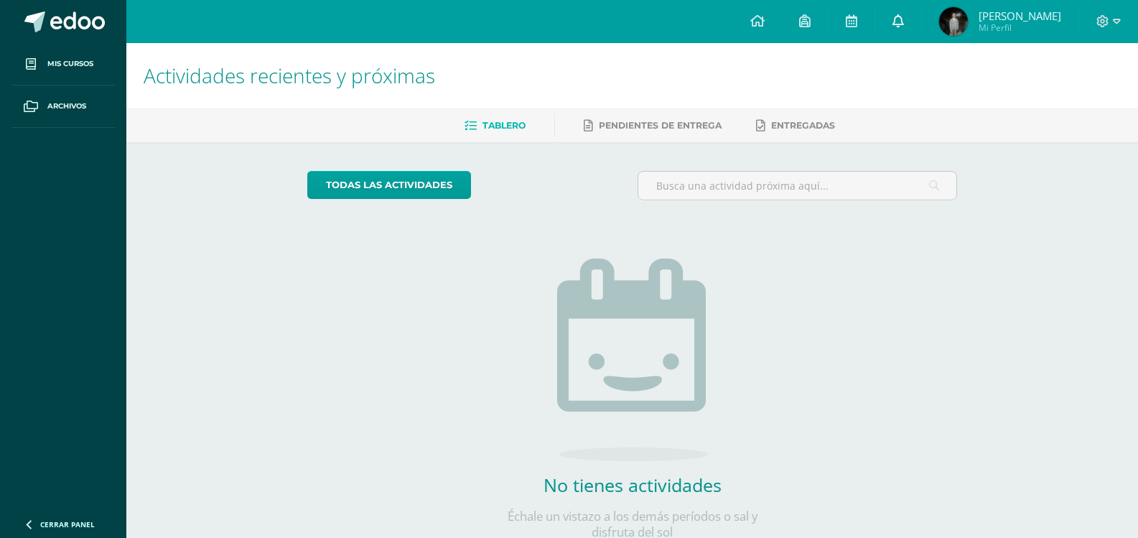
click at [921, 27] on link at bounding box center [899, 21] width 46 height 43
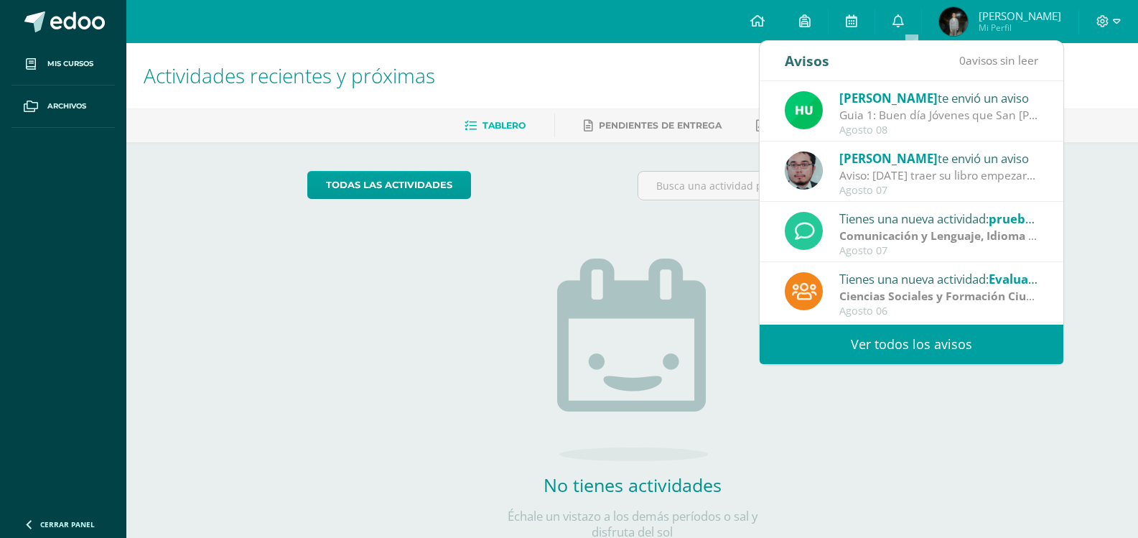
click at [950, 363] on link "Ver todos los avisos" at bounding box center [912, 345] width 304 height 40
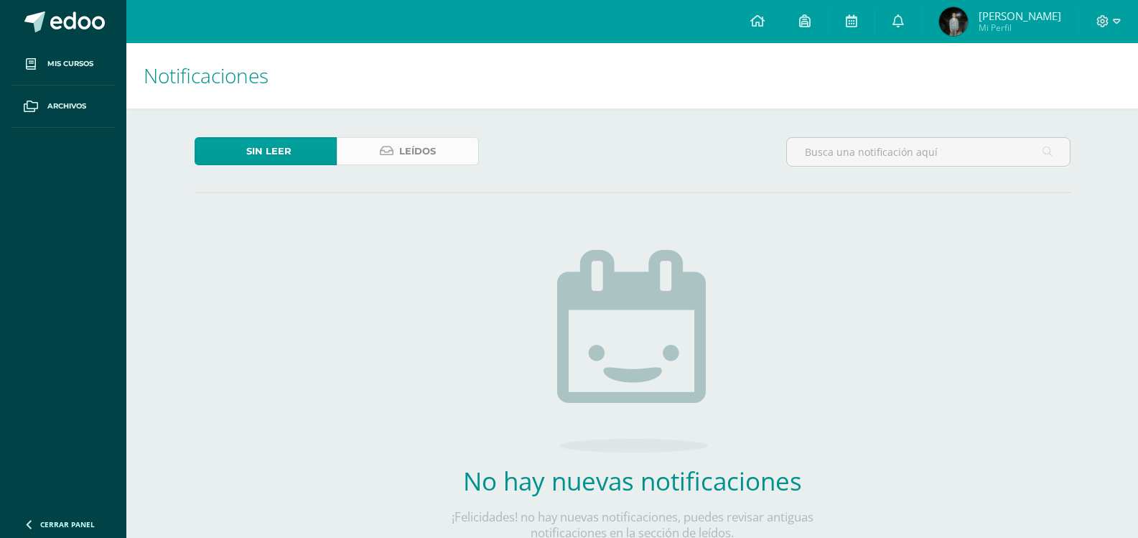
click at [417, 157] on span "Leídos" at bounding box center [417, 151] width 37 height 27
click at [396, 160] on link "Leídos" at bounding box center [408, 151] width 142 height 28
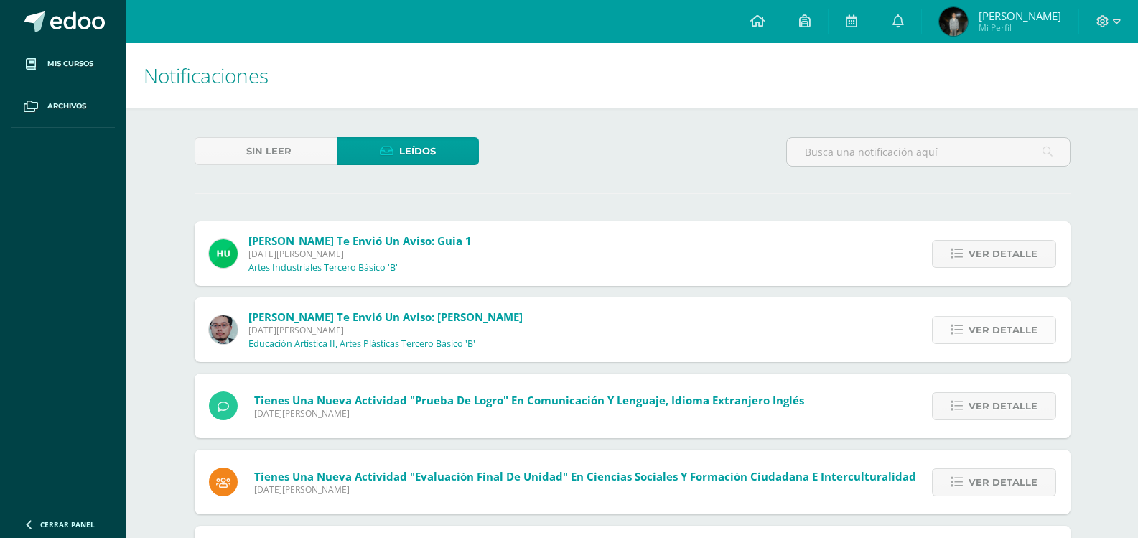
click at [960, 325] on icon at bounding box center [957, 330] width 12 height 12
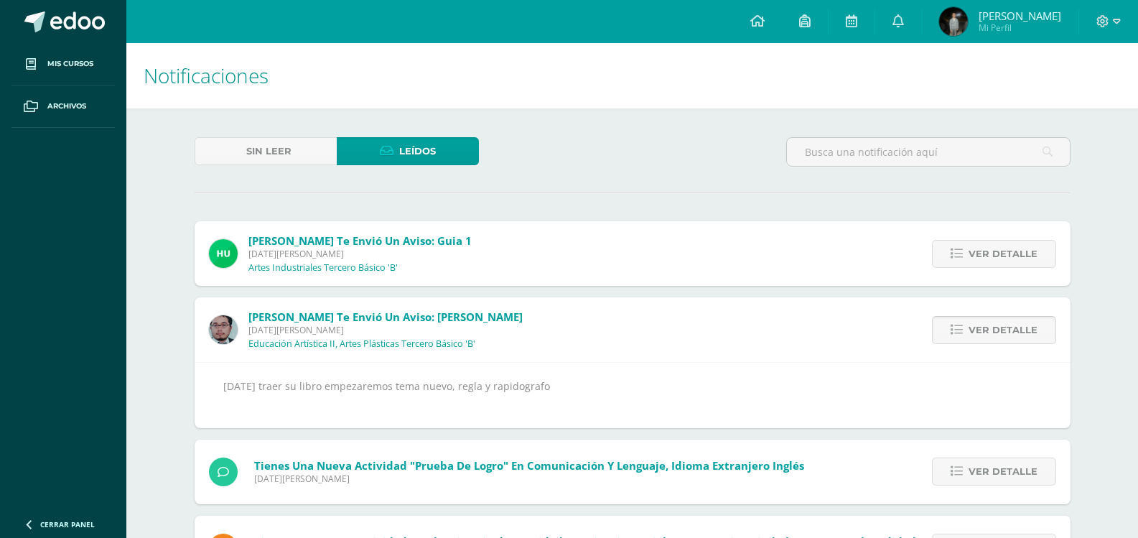
drag, startPoint x: 996, startPoint y: 337, endPoint x: 1004, endPoint y: 333, distance: 8.7
click at [1001, 335] on span "Ver detalle" at bounding box center [1003, 330] width 69 height 27
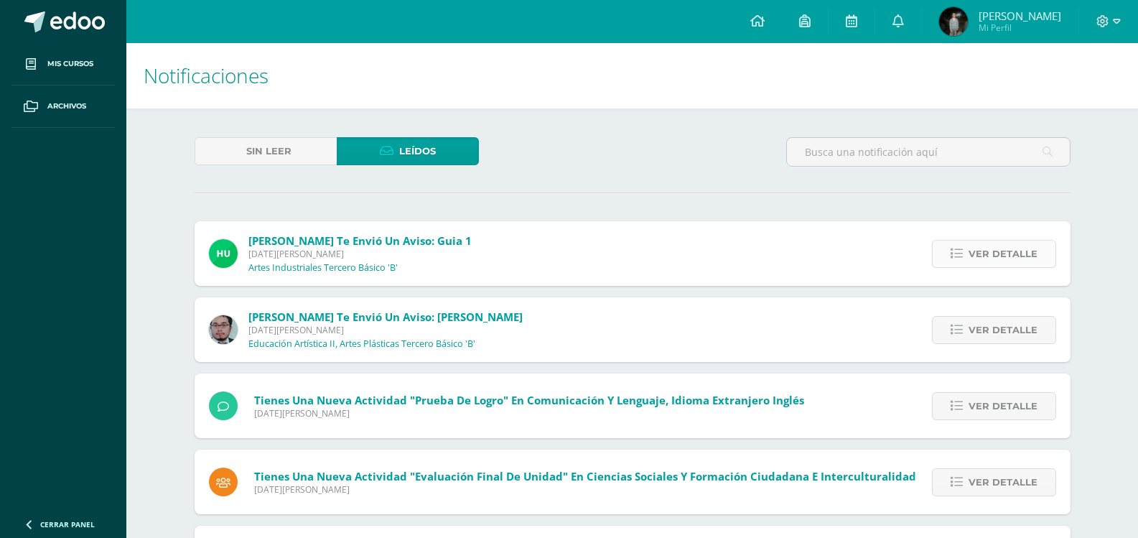
click at [973, 264] on span "Ver detalle" at bounding box center [1003, 254] width 69 height 27
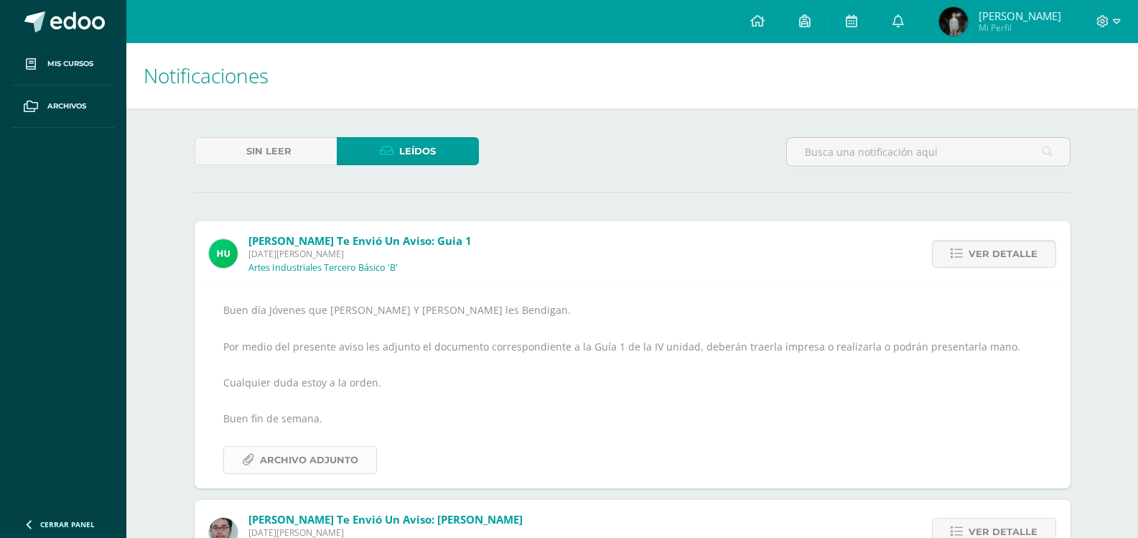
click at [338, 457] on span "Archivo Adjunto" at bounding box center [309, 460] width 98 height 27
click at [1010, 31] on span "Mi Perfil" at bounding box center [1020, 28] width 83 height 12
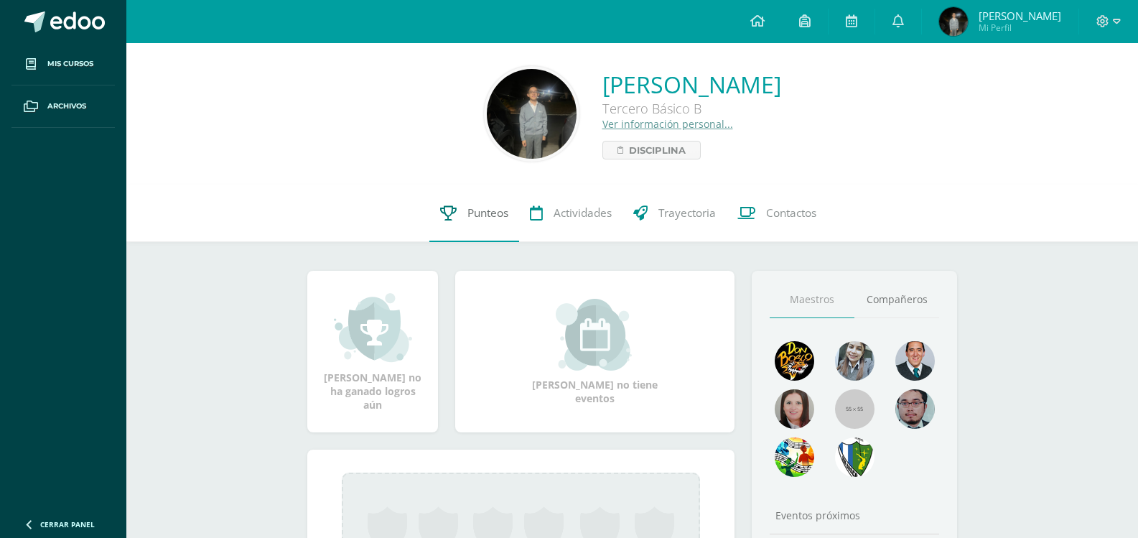
click at [485, 210] on span "Punteos" at bounding box center [488, 212] width 41 height 15
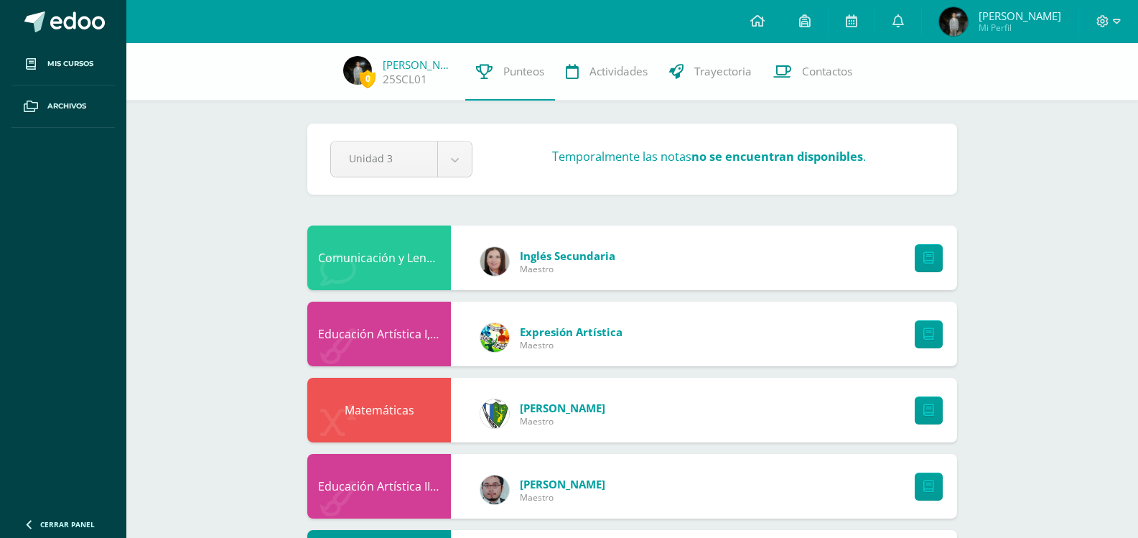
click at [501, 235] on div "Inglés Secundaria Maestro" at bounding box center [548, 261] width 164 height 65
click at [630, 86] on link "Actividades" at bounding box center [606, 71] width 103 height 57
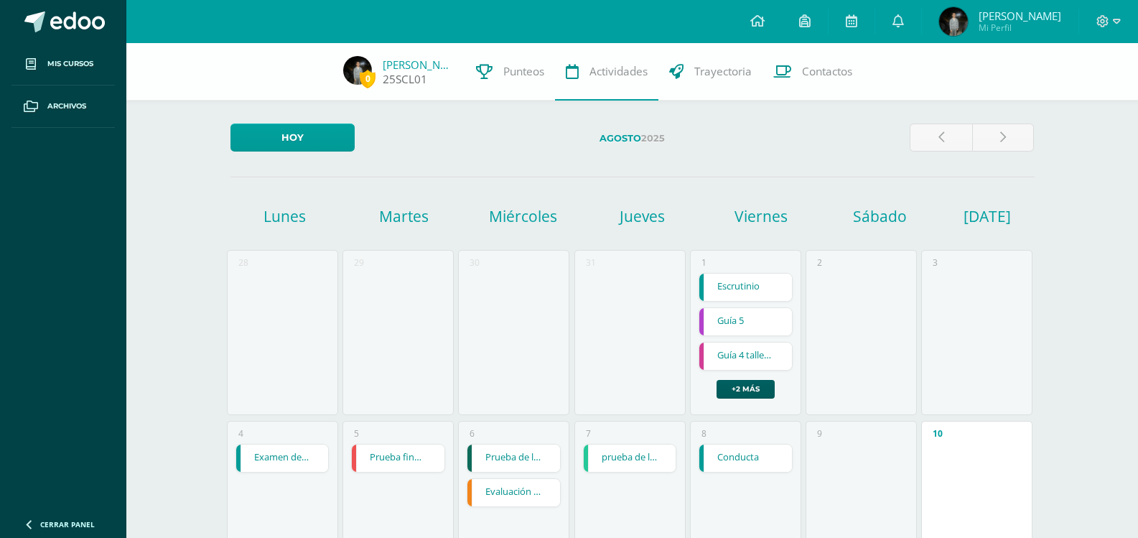
click at [392, 75] on link "25SCL01" at bounding box center [405, 79] width 45 height 15
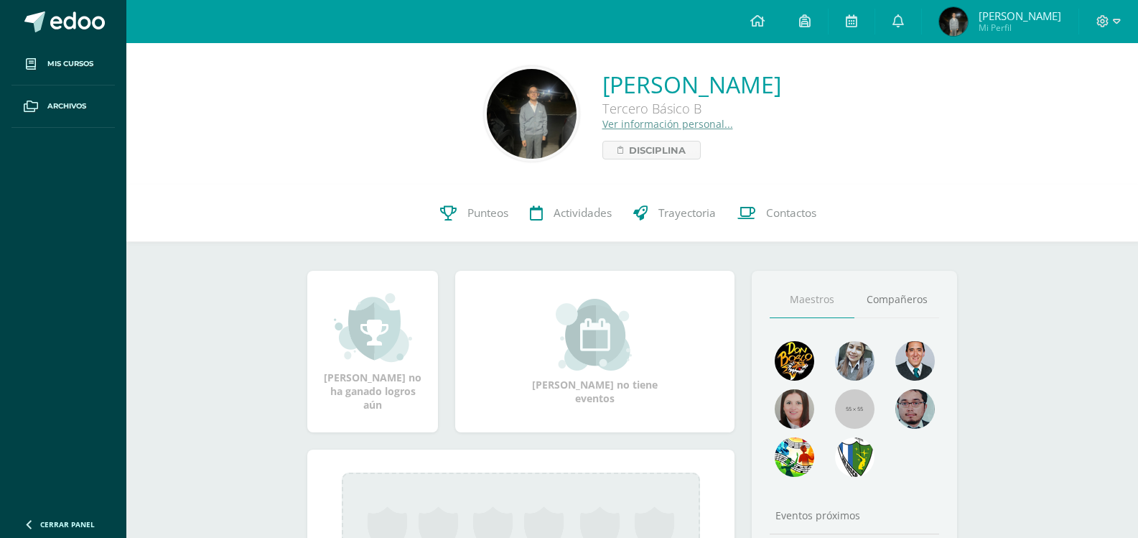
click at [567, 165] on div "Sergio Andrés Calderón Lorenzana Tercero Básico B Ver información personal... D…" at bounding box center [632, 113] width 1012 height 141
click at [576, 160] on div "Sergio Andrés Calderón Lorenzana Tercero Básico B Ver información personal... D…" at bounding box center [632, 114] width 989 height 96
click at [603, 153] on link "Disciplina" at bounding box center [652, 150] width 98 height 19
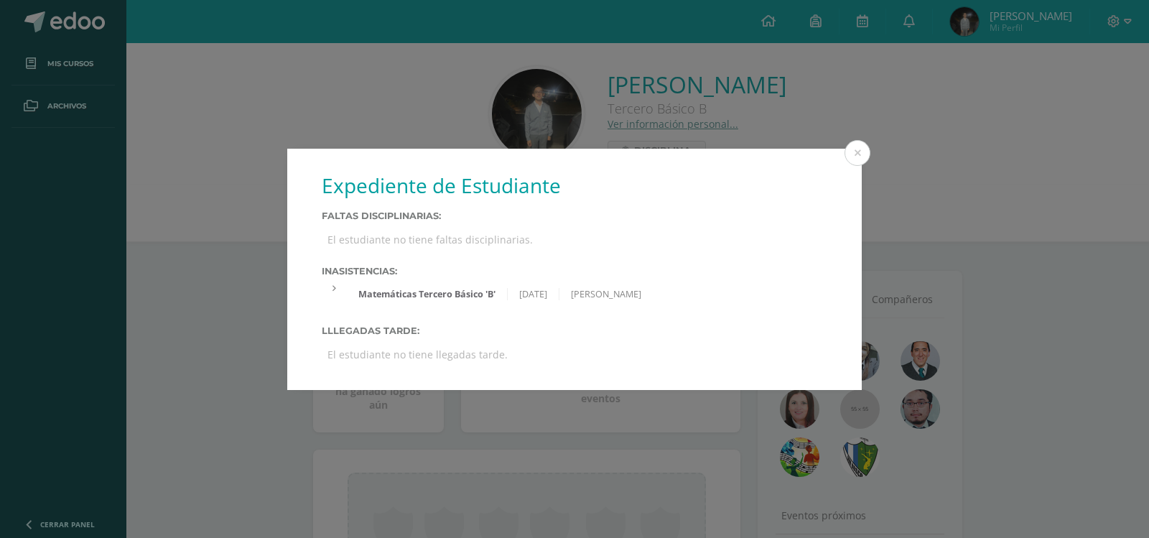
click at [436, 293] on div "Matemáticas Tercero Básico 'B'" at bounding box center [427, 294] width 161 height 12
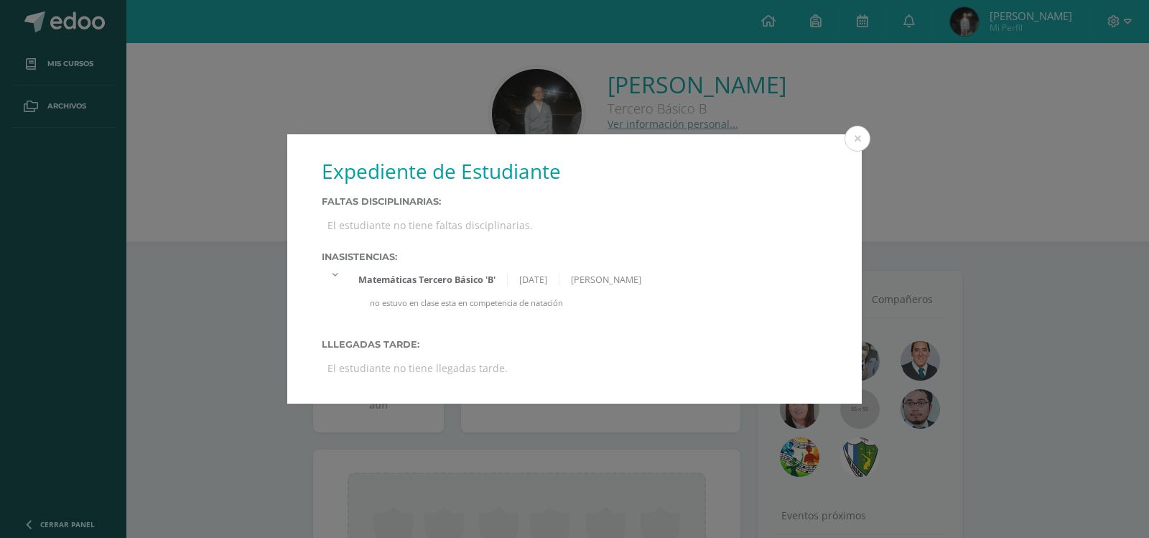
drag, startPoint x: 877, startPoint y: 136, endPoint x: 870, endPoint y: 141, distance: 9.2
click at [877, 136] on div "Expediente de Estudiante Faltas Disciplinarias: El estudiante no tiene faltas d…" at bounding box center [575, 269] width 1138 height 270
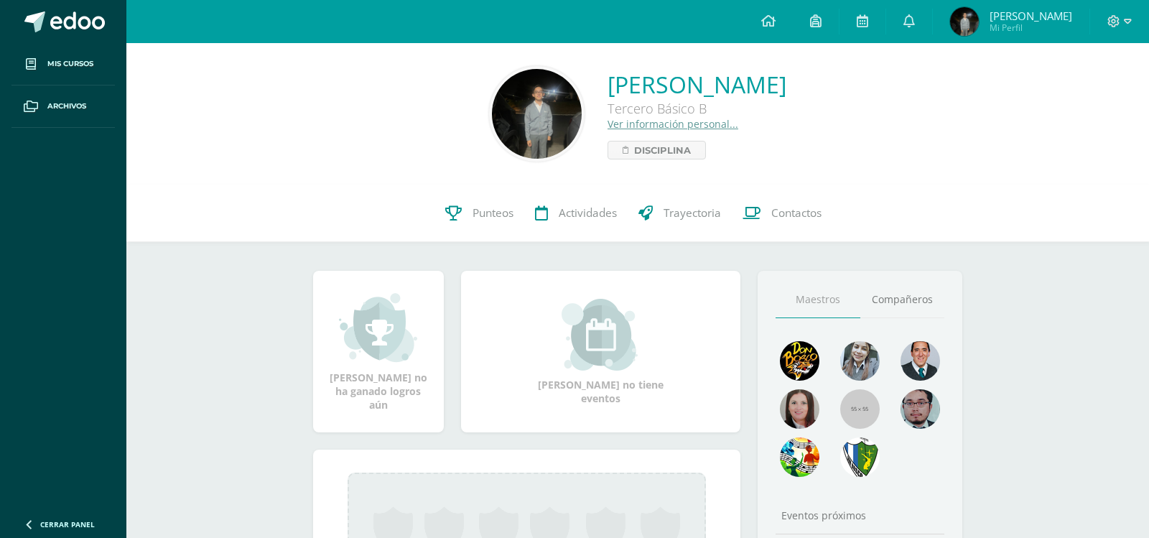
click at [866, 144] on div "Expediente de Estudiante Faltas Disciplinarias: El estudiante no tiene faltas d…" at bounding box center [575, 269] width 1138 height 270
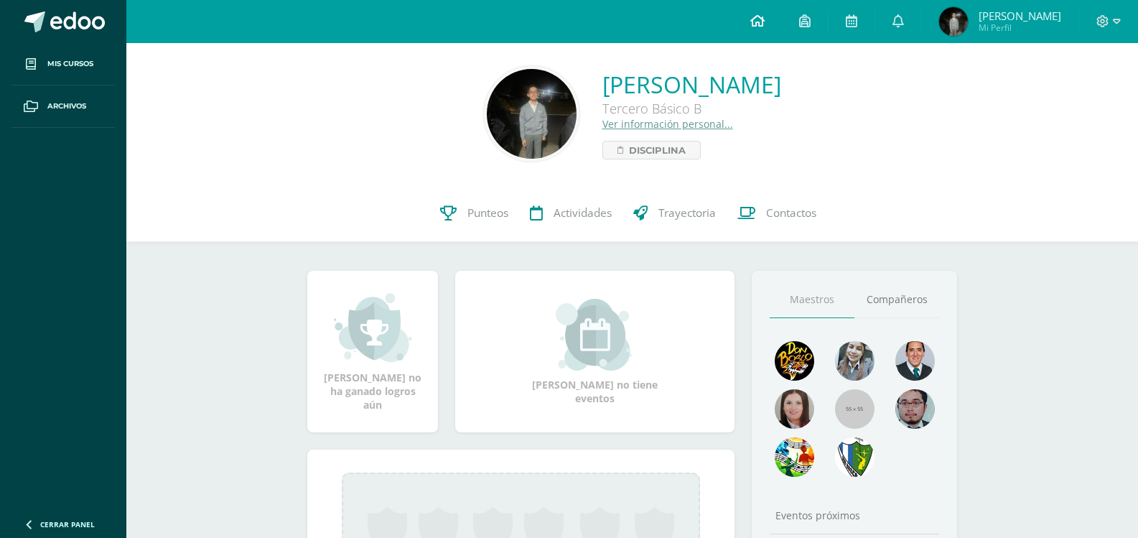
click at [748, 19] on link at bounding box center [757, 21] width 49 height 43
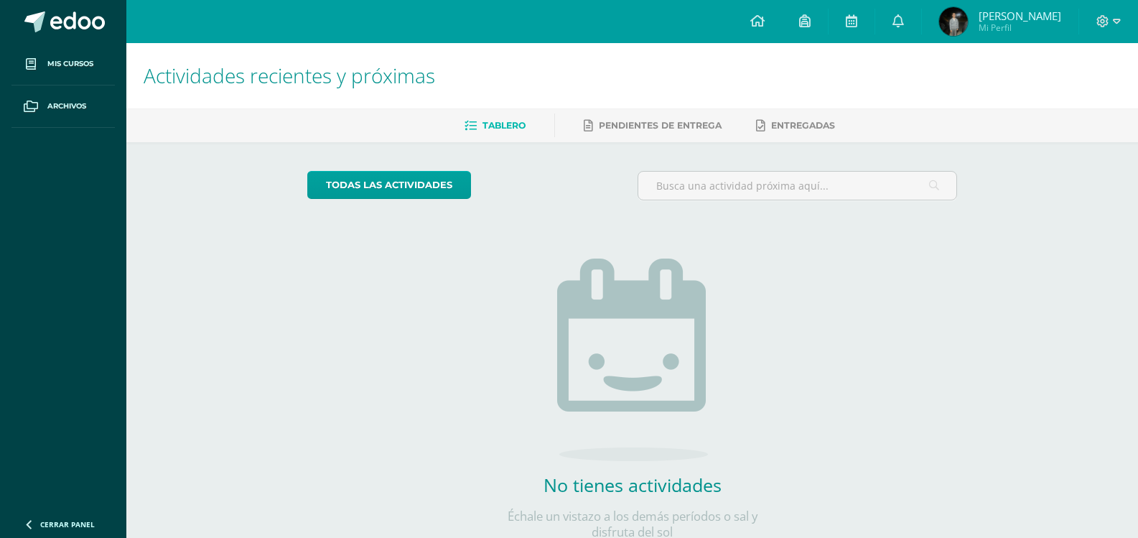
drag, startPoint x: 720, startPoint y: 67, endPoint x: 655, endPoint y: 249, distance: 192.9
click at [655, 249] on div "No tienes actividades Échale un vistazo a los demás períodos o sal y disfruta d…" at bounding box center [632, 376] width 287 height 328
